Goal: Task Accomplishment & Management: Complete application form

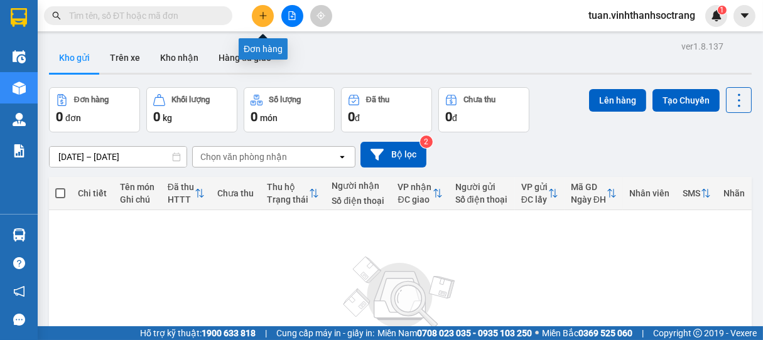
click at [266, 19] on button at bounding box center [263, 16] width 22 height 22
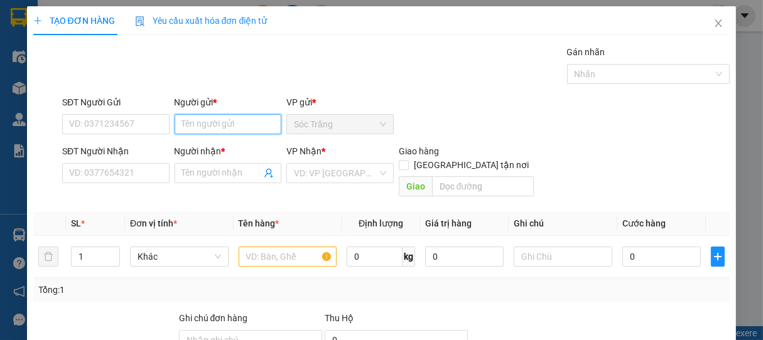
click at [202, 119] on input "Người gửi *" at bounding box center [228, 124] width 107 height 20
type input "CỦ XỒM"
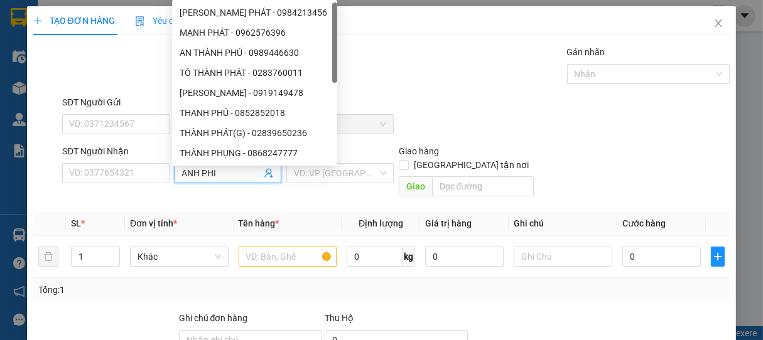
type input "ANH PHI"
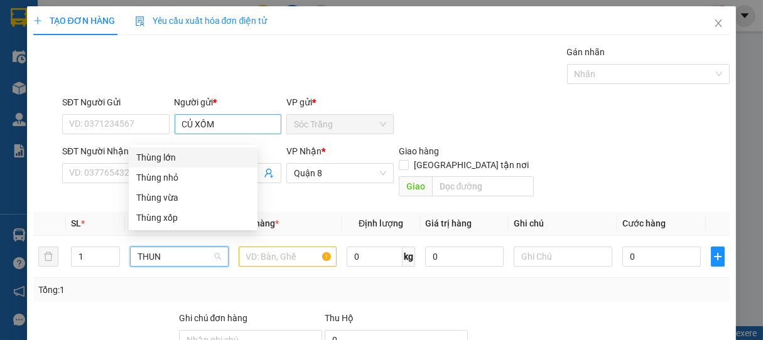
type input "THUNG"
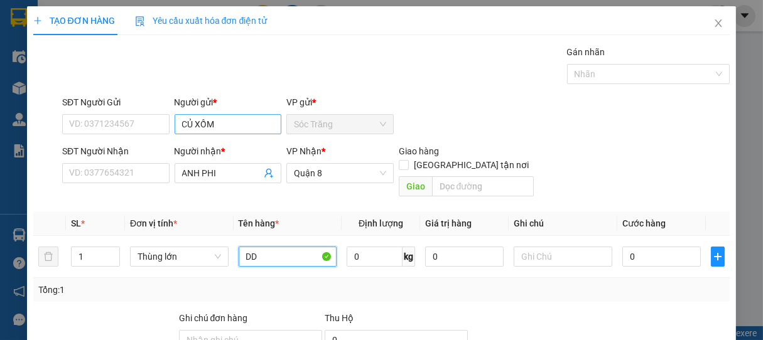
type input "DD"
type input "20"
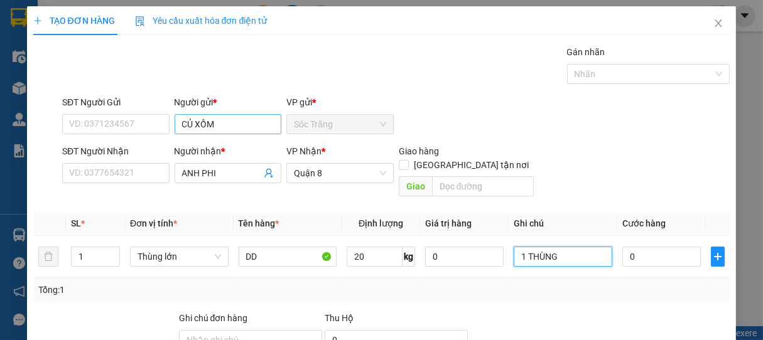
type input "1 THÙNG"
type input "2"
type input "0"
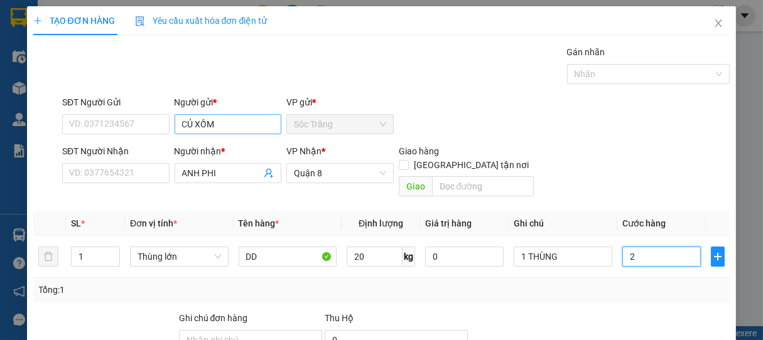
type input "0"
type input "30"
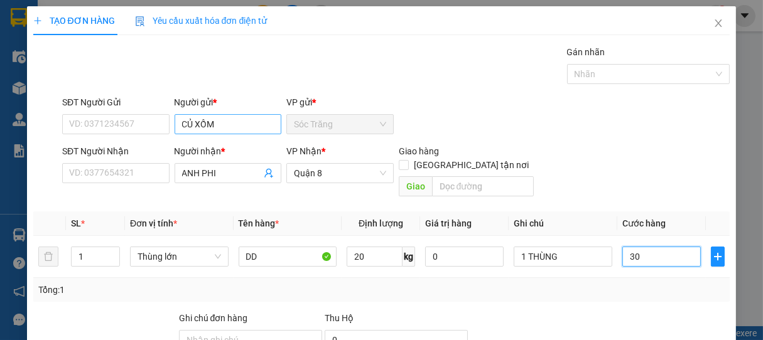
type input "300"
type input "3.000"
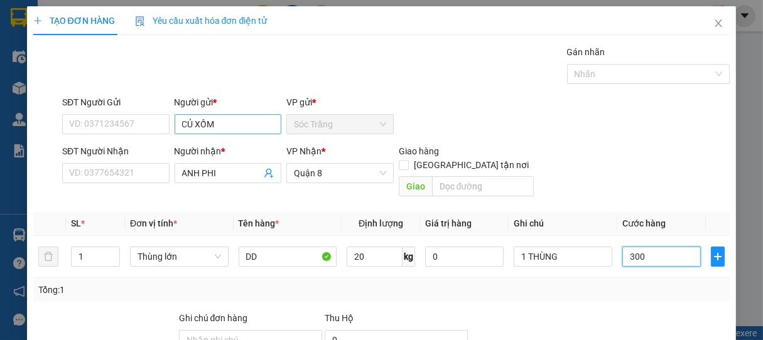
type input "3.000"
type input "30.000"
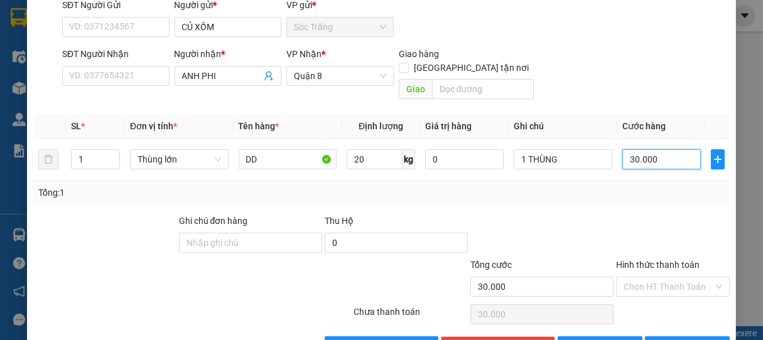
scroll to position [123, 0]
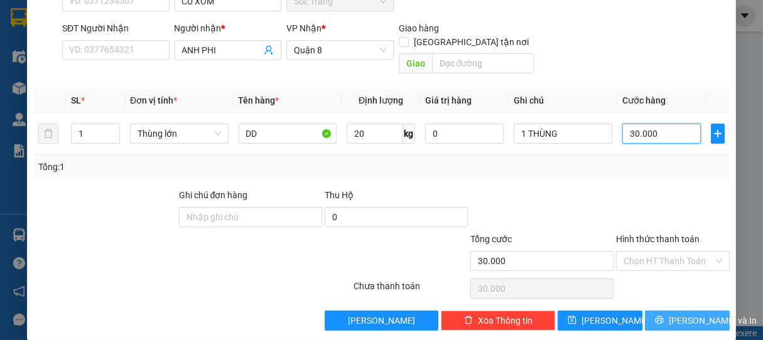
type input "30.000"
click at [674, 314] on span "[PERSON_NAME] và In" at bounding box center [713, 321] width 88 height 14
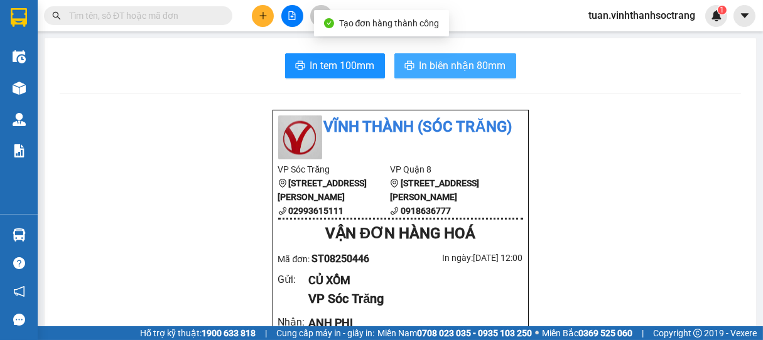
click at [467, 62] on span "In biên nhận 80mm" at bounding box center [462, 66] width 87 height 16
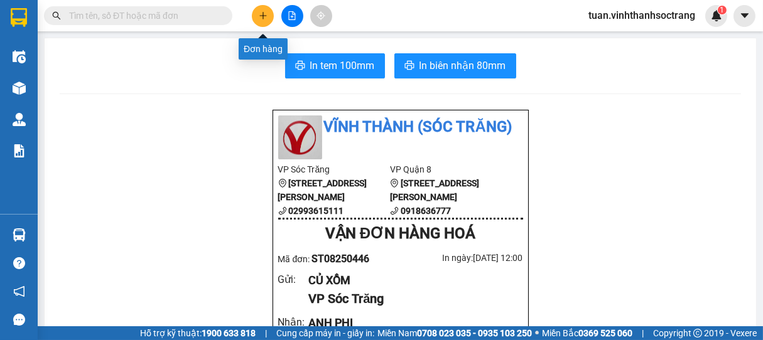
click at [259, 15] on icon "plus" at bounding box center [263, 15] width 9 height 9
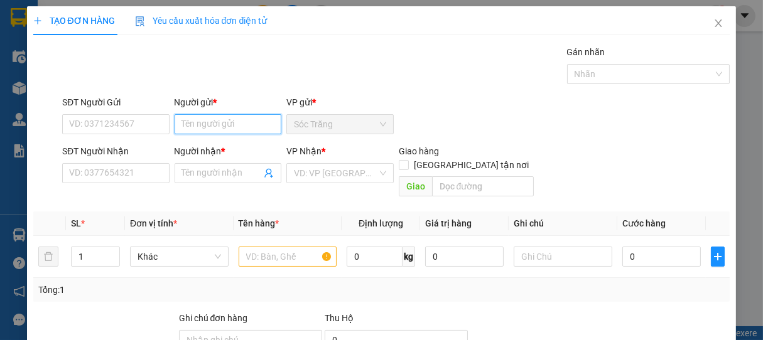
drag, startPoint x: 196, startPoint y: 127, endPoint x: 197, endPoint y: 117, distance: 10.1
click at [196, 127] on input "Người gửi *" at bounding box center [228, 124] width 107 height 20
type input "D"
type input "ĐỨC NGHĨA"
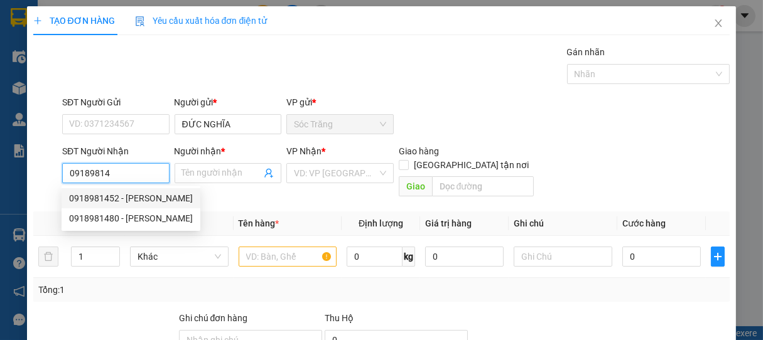
click at [90, 194] on div "0918981452 - [PERSON_NAME]" at bounding box center [131, 198] width 124 height 14
type input "0918981452"
type input "ANH PHONG"
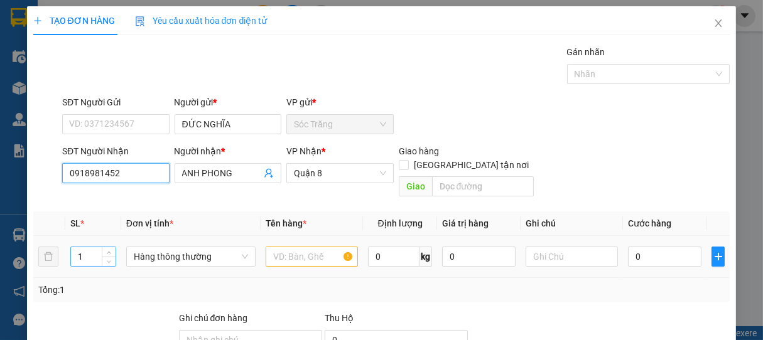
type input "0918981452"
click at [98, 247] on input "1" at bounding box center [93, 256] width 45 height 19
type input "4"
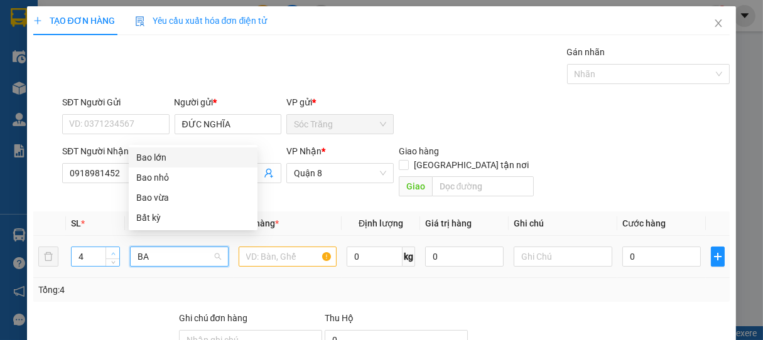
type input "BAO"
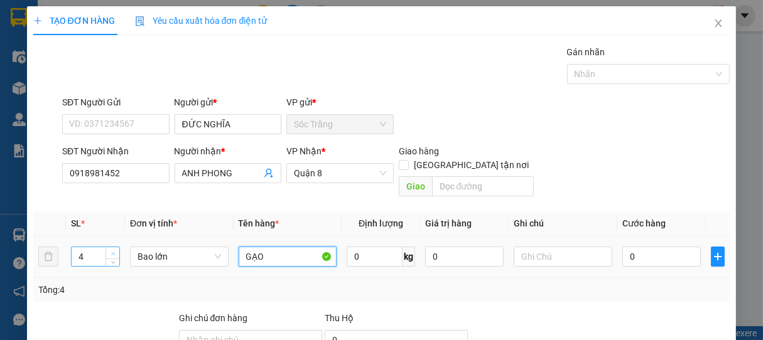
type input "GẠO"
type input "200"
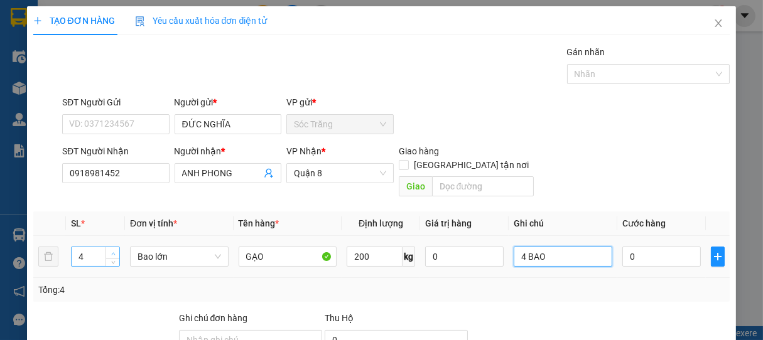
type input "4 BAO"
type input "1"
type input "12"
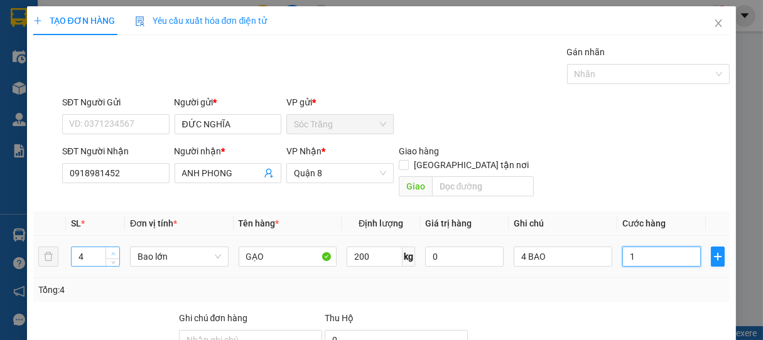
type input "12"
type input "120"
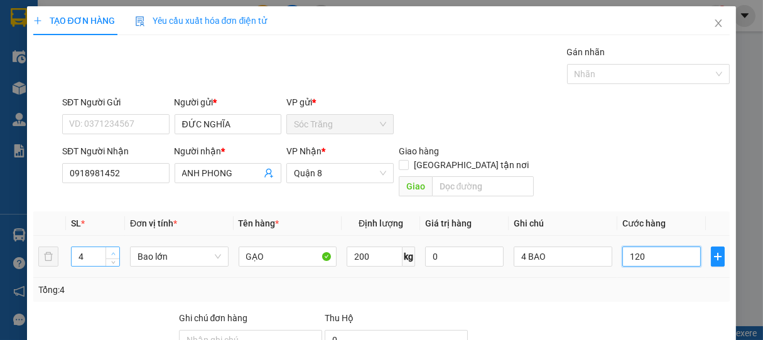
type input "1.200"
type input "12.000"
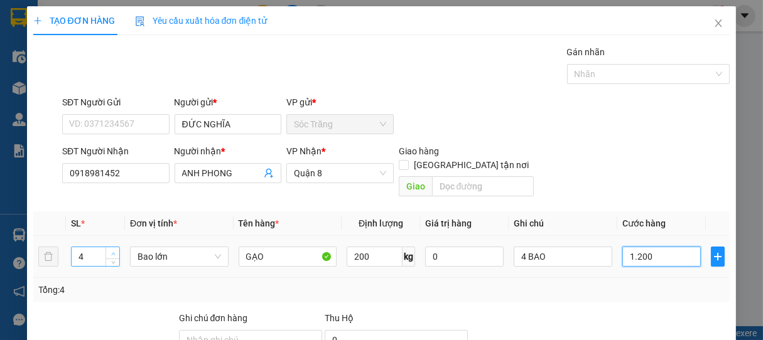
type input "12.000"
type input "120.000"
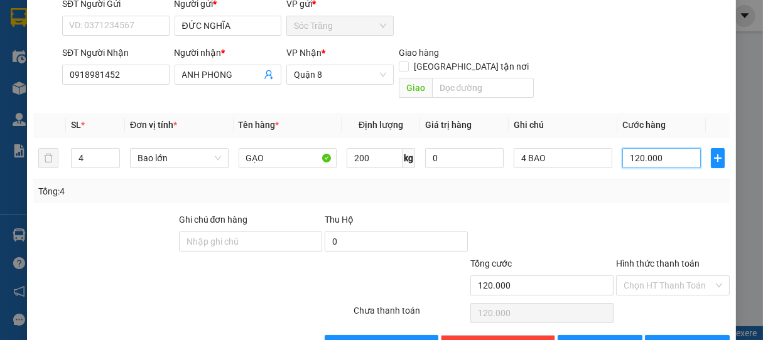
scroll to position [123, 0]
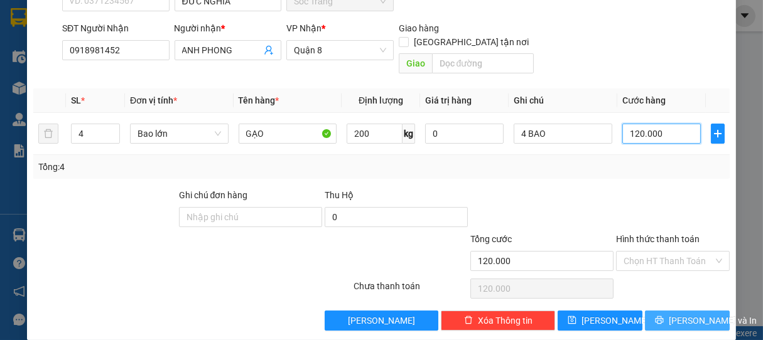
type input "120.000"
click at [673, 314] on span "[PERSON_NAME] và In" at bounding box center [713, 321] width 88 height 14
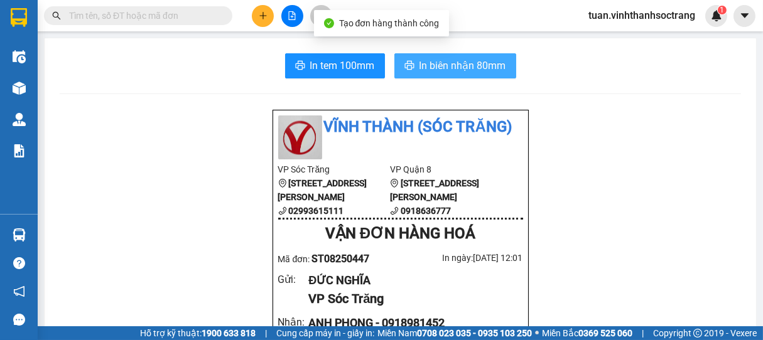
click at [437, 65] on span "In biên nhận 80mm" at bounding box center [462, 66] width 87 height 16
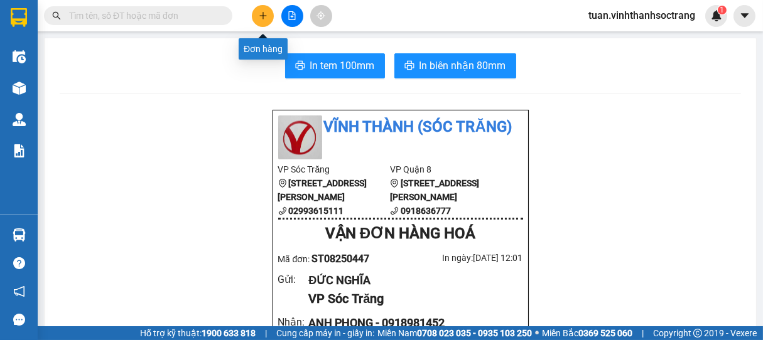
click at [262, 18] on icon "plus" at bounding box center [262, 15] width 1 height 7
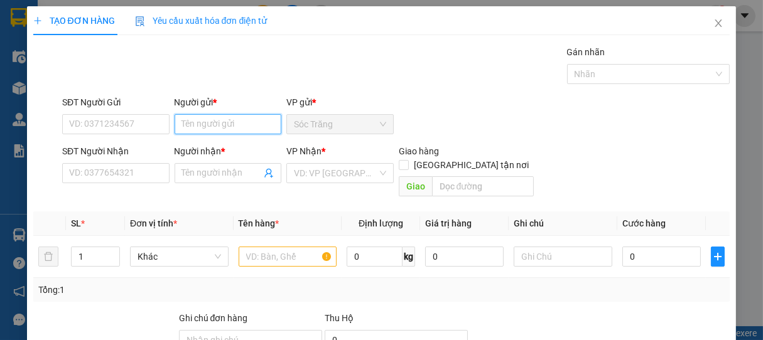
click at [217, 119] on input "Người gửi *" at bounding box center [228, 124] width 107 height 20
type input "TÂN THÀNH"
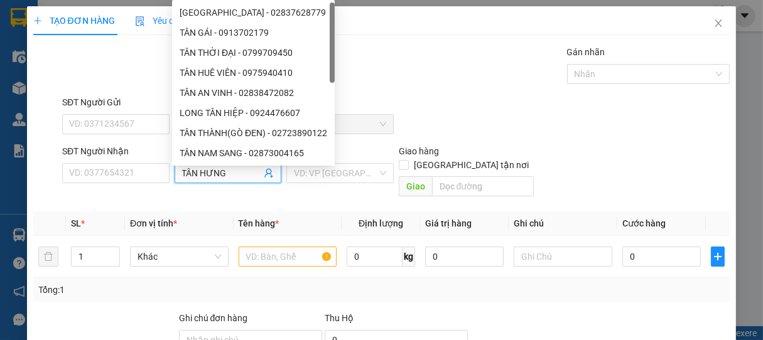
type input "TÂN HƯNG"
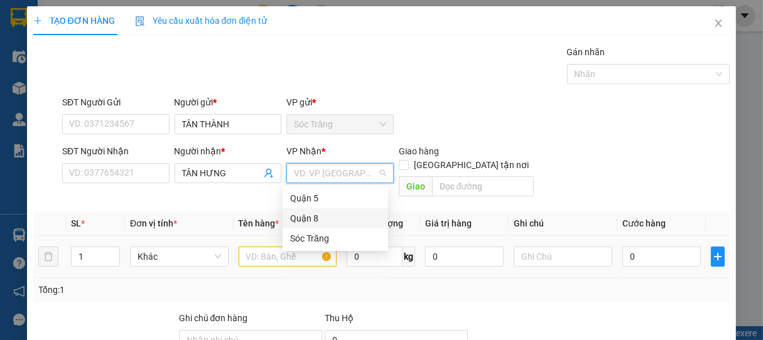
drag, startPoint x: 326, startPoint y: 217, endPoint x: 127, endPoint y: 227, distance: 199.9
click at [323, 217] on div "Quận 8" at bounding box center [335, 219] width 90 height 14
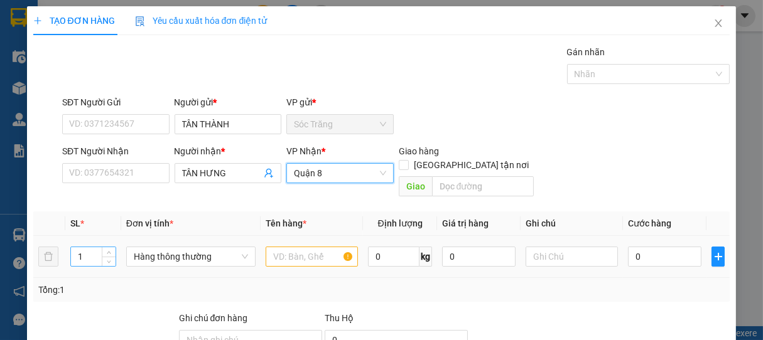
click at [94, 247] on input "1" at bounding box center [93, 256] width 45 height 19
type input "3"
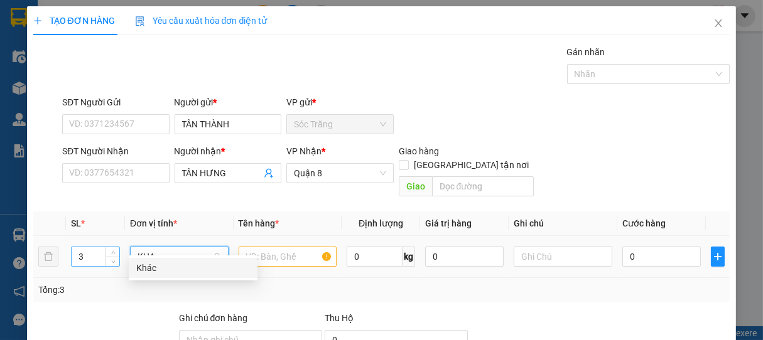
type input "KHAC"
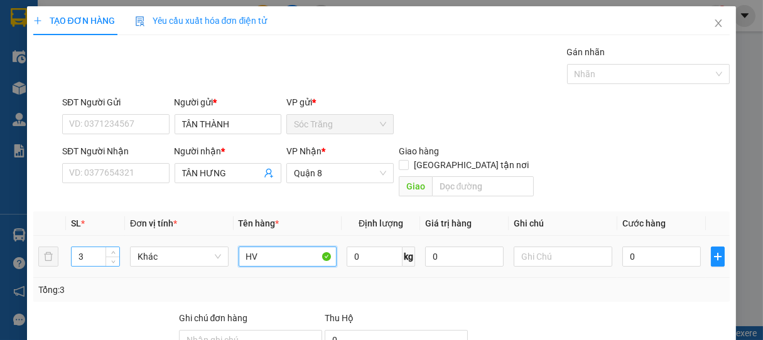
type input "HV"
type input "75"
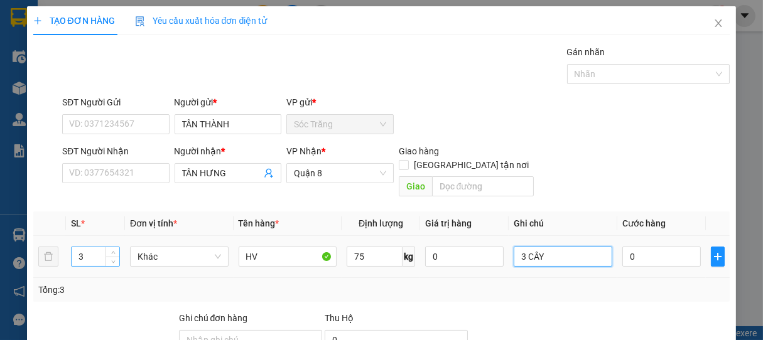
type input "3 CÂY"
type input "9"
type input "90"
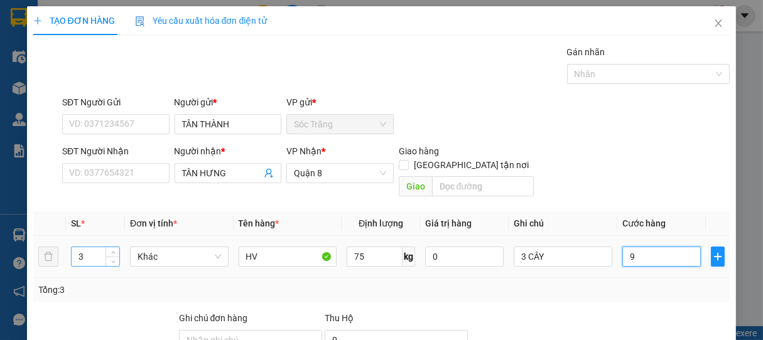
type input "90"
type input "900"
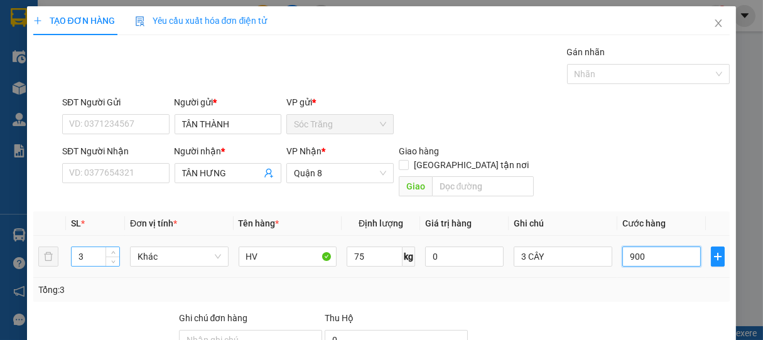
type input "9.000"
type input "90.000"
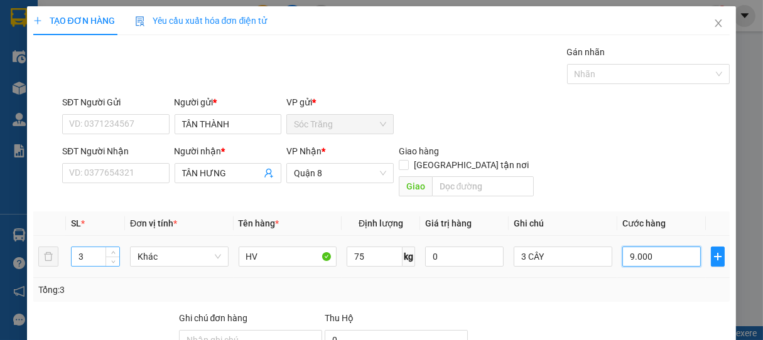
type input "90.000"
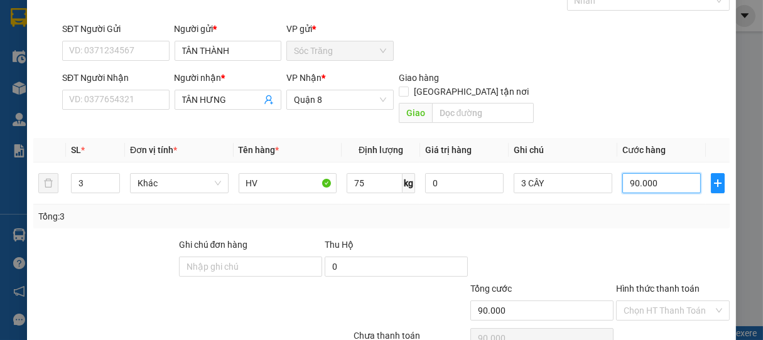
scroll to position [123, 0]
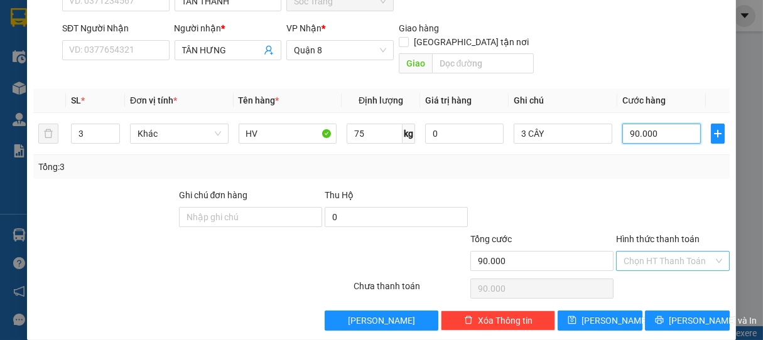
type input "90.000"
click at [657, 252] on input "Hình thức thanh toán" at bounding box center [668, 261] width 90 height 19
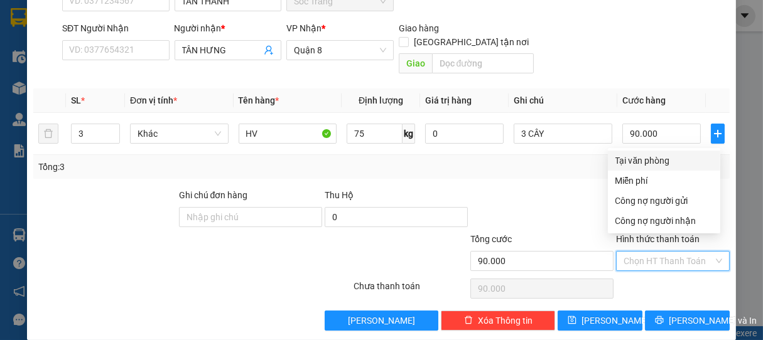
click at [659, 158] on div "Tại văn phòng" at bounding box center [663, 161] width 97 height 14
type input "0"
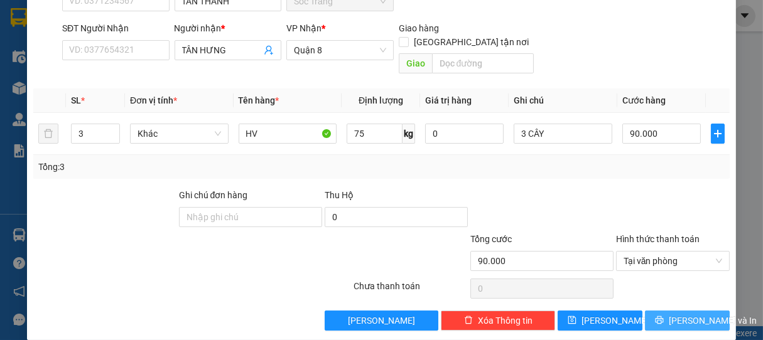
click at [674, 314] on span "[PERSON_NAME] và In" at bounding box center [713, 321] width 88 height 14
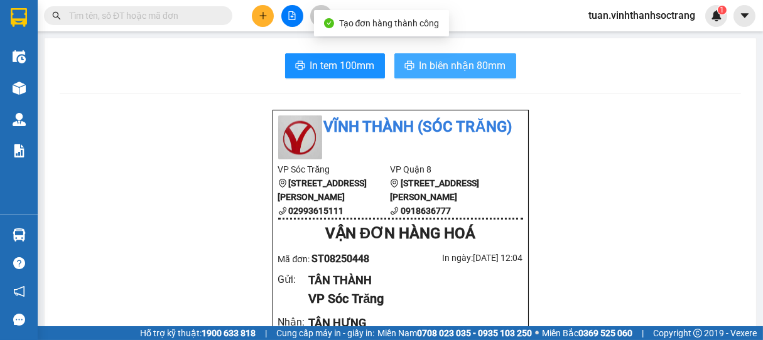
click at [433, 70] on span "In biên nhận 80mm" at bounding box center [462, 66] width 87 height 16
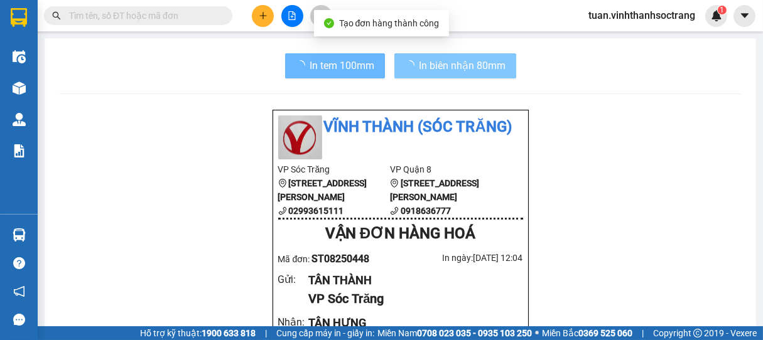
drag, startPoint x: 447, startPoint y: 67, endPoint x: 568, endPoint y: 326, distance: 286.7
click at [445, 67] on span "In biên nhận 80mm" at bounding box center [462, 66] width 87 height 16
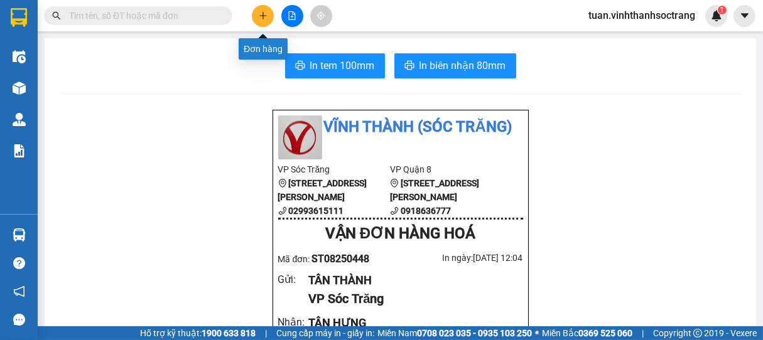
click at [263, 16] on icon "plus" at bounding box center [262, 15] width 7 height 1
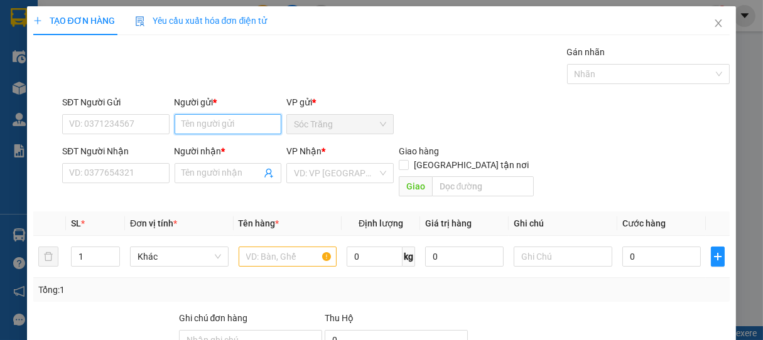
click at [251, 123] on input "Người gửi *" at bounding box center [228, 124] width 107 height 20
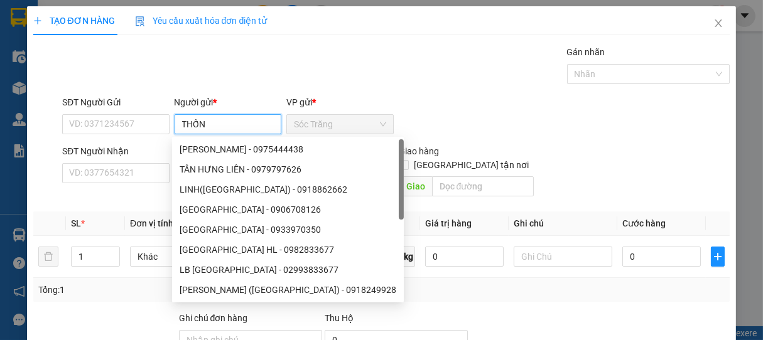
type input "THỐNG"
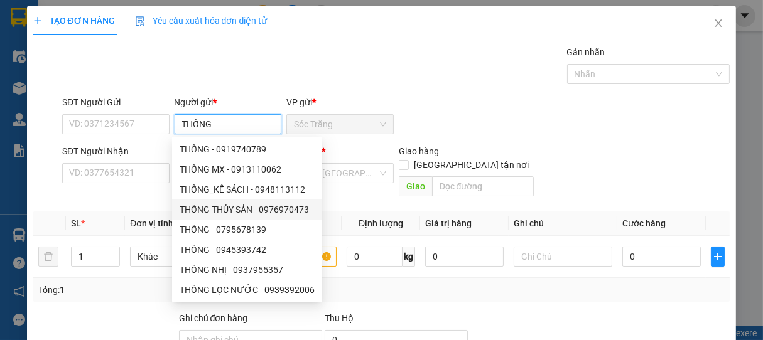
click at [241, 210] on div "THỐNG THỦY SẢN - 0976970473" at bounding box center [247, 210] width 135 height 14
type input "0976970473"
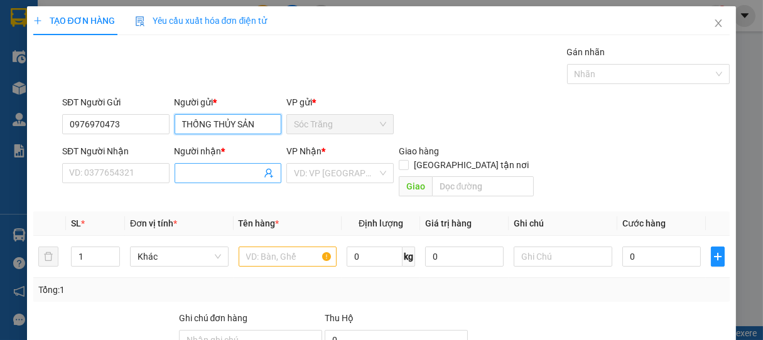
type input "THỐNG THỦY SẢN"
click at [210, 178] on input "Người nhận *" at bounding box center [222, 173] width 80 height 14
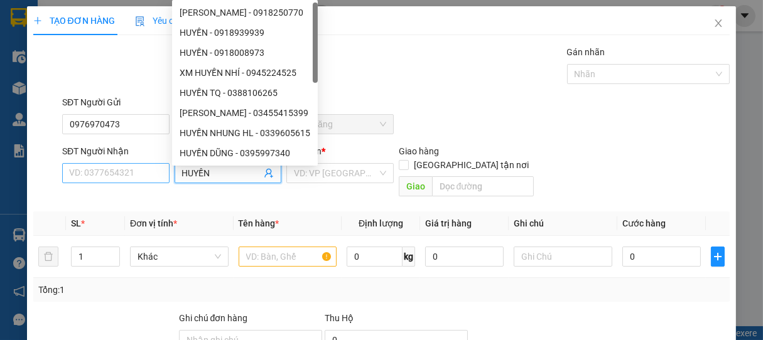
type input "HUYỀN"
click at [141, 175] on input "SĐT Người Nhận" at bounding box center [115, 173] width 107 height 20
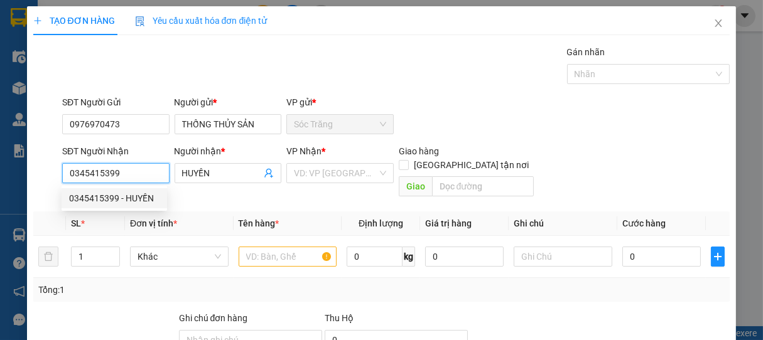
click at [99, 196] on div "0345415399 - HUYỀN" at bounding box center [114, 198] width 90 height 14
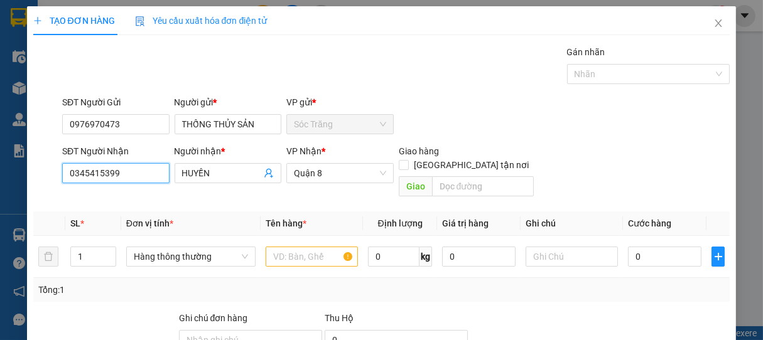
type input "0345415399"
type input "4"
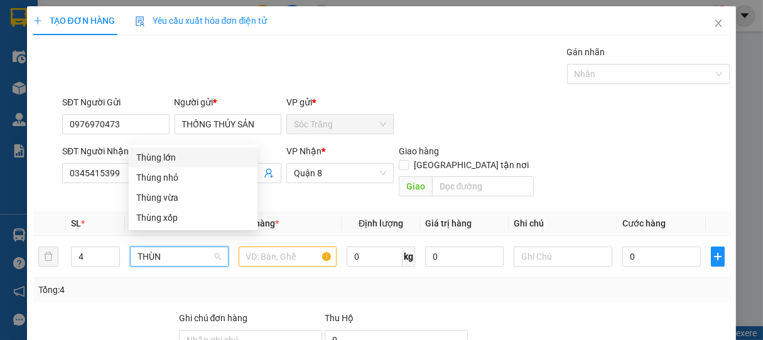
type input "THÙNG"
click at [182, 156] on div "Thùng lớn" at bounding box center [193, 158] width 114 height 14
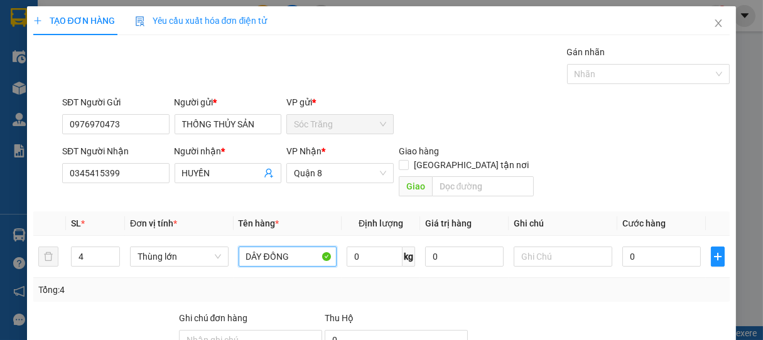
type input "DÂY ĐỒNG"
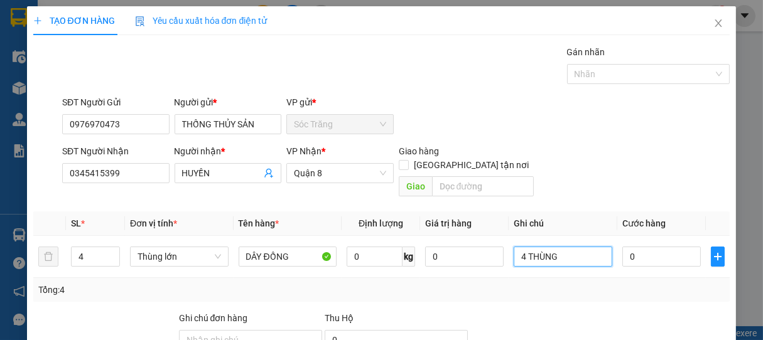
type input "4 THÙNG"
type input "2"
type input "20"
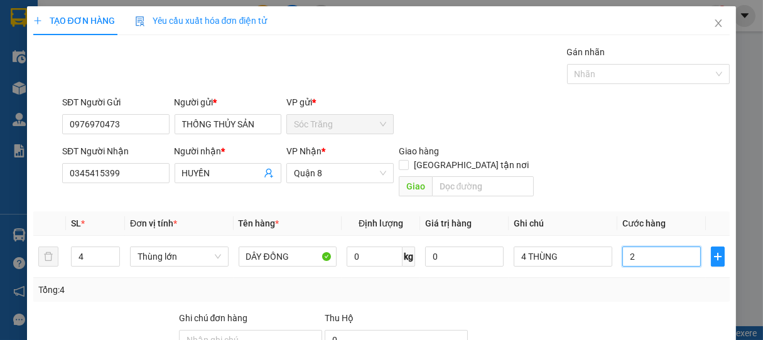
type input "20"
type input "200"
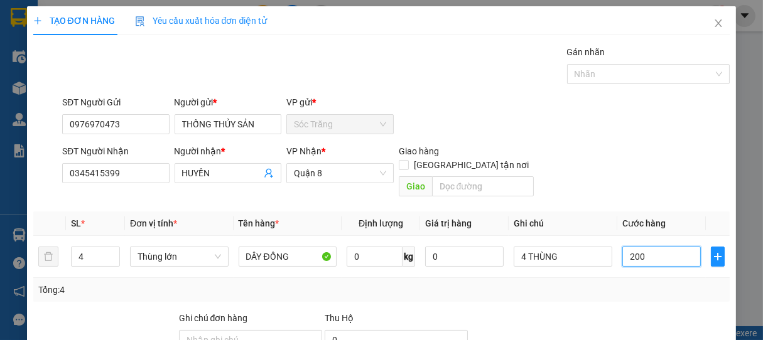
type input "2.000"
type input "20.000"
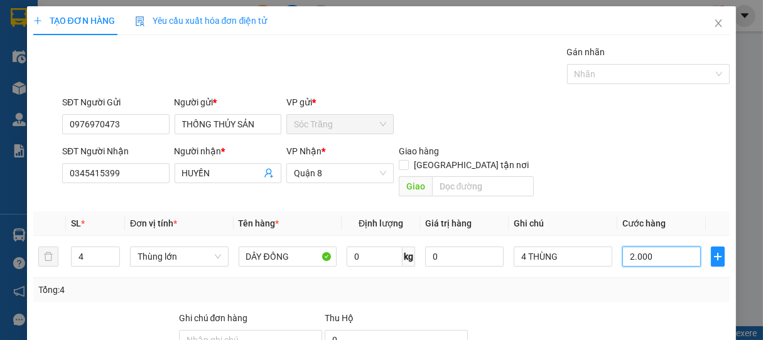
type input "20.000"
type input "200.000"
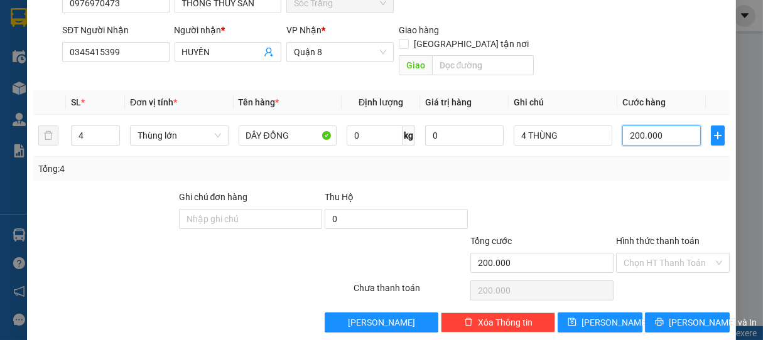
scroll to position [123, 0]
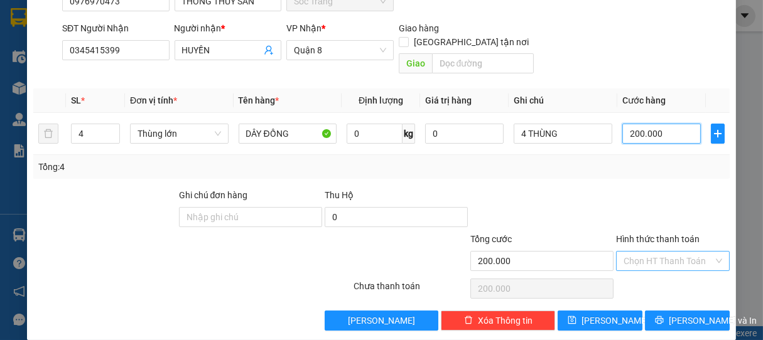
type input "200.000"
click at [669, 252] on input "Hình thức thanh toán" at bounding box center [668, 261] width 90 height 19
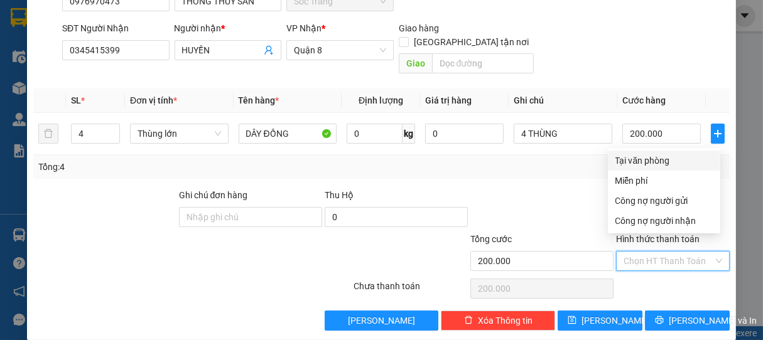
drag, startPoint x: 674, startPoint y: 163, endPoint x: 686, endPoint y: 205, distance: 43.1
click at [674, 163] on div "Tại văn phòng" at bounding box center [663, 161] width 97 height 14
type input "0"
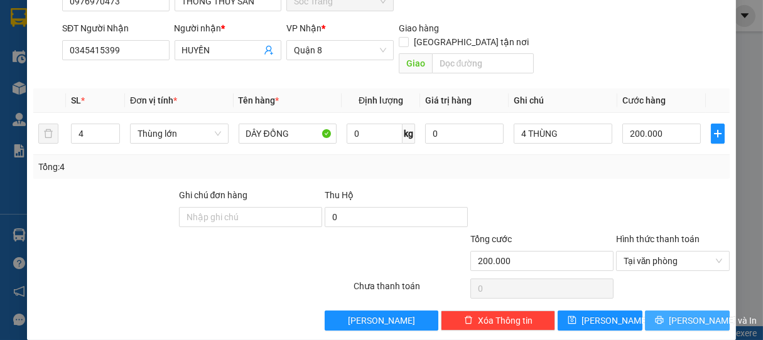
click at [672, 314] on span "[PERSON_NAME] và In" at bounding box center [713, 321] width 88 height 14
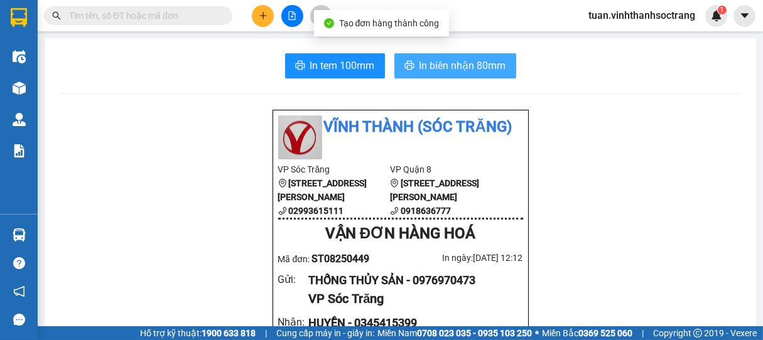
click at [467, 62] on span "In biên nhận 80mm" at bounding box center [462, 66] width 87 height 16
